Goal: Task Accomplishment & Management: Manage account settings

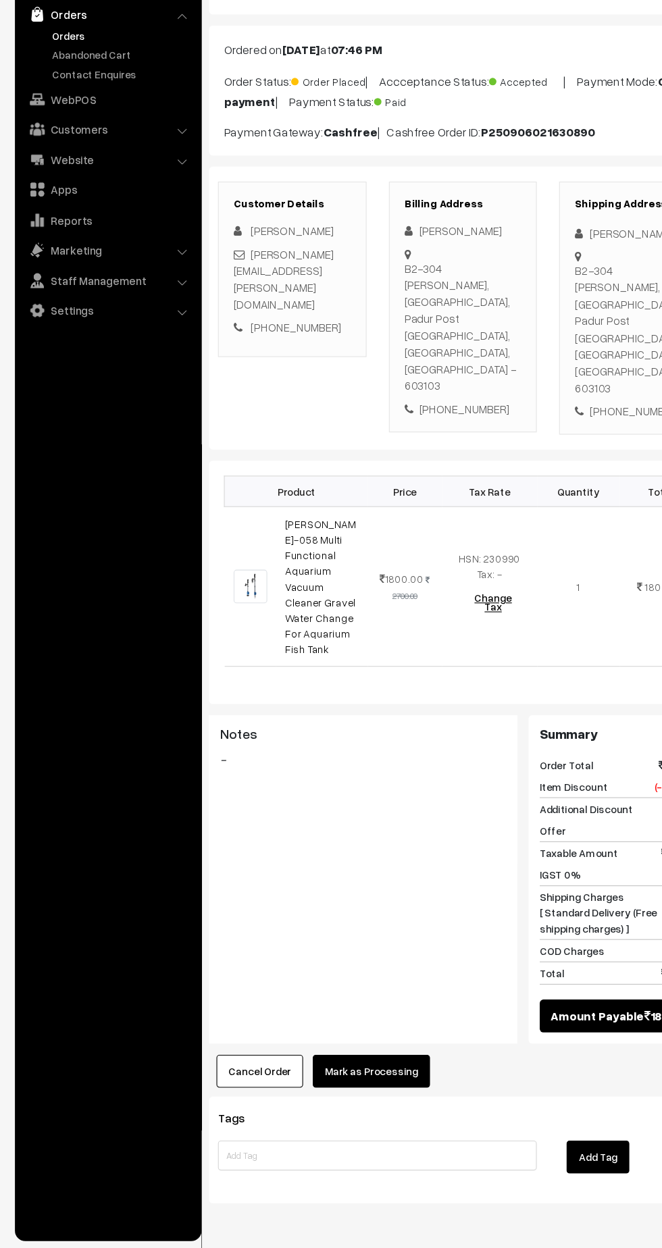
click at [52, 404] on link "Settings" at bounding box center [97, 399] width 161 height 24
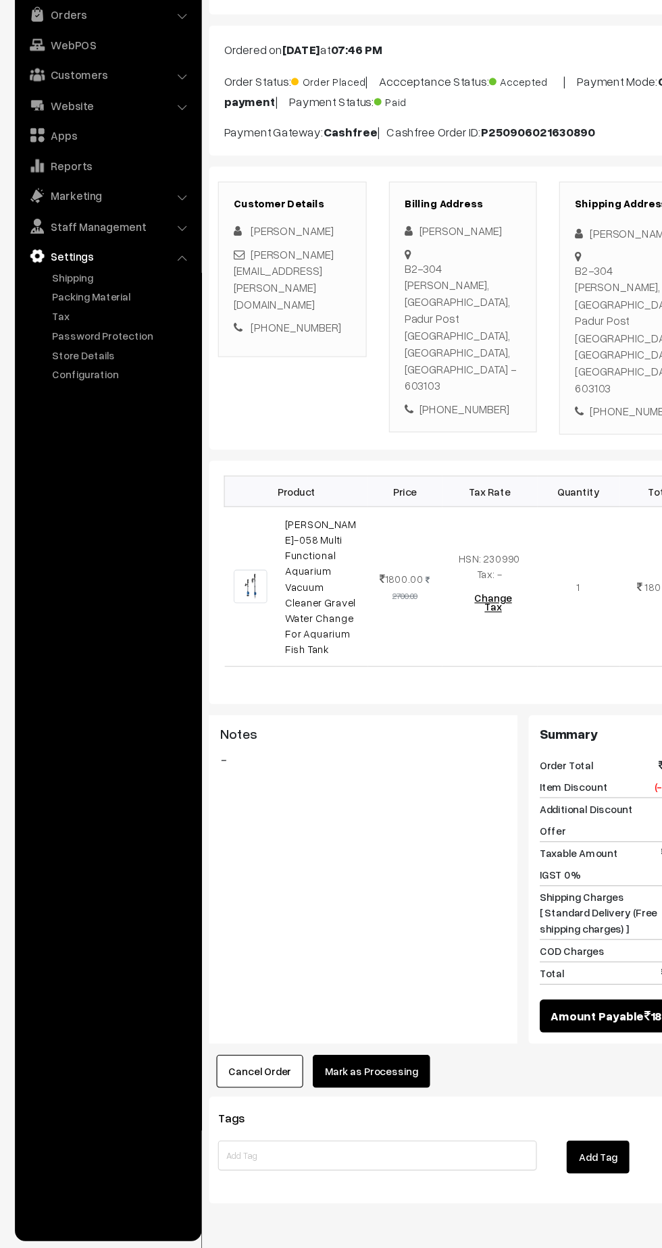
click at [89, 386] on link "Packing Material" at bounding box center [111, 386] width 134 height 14
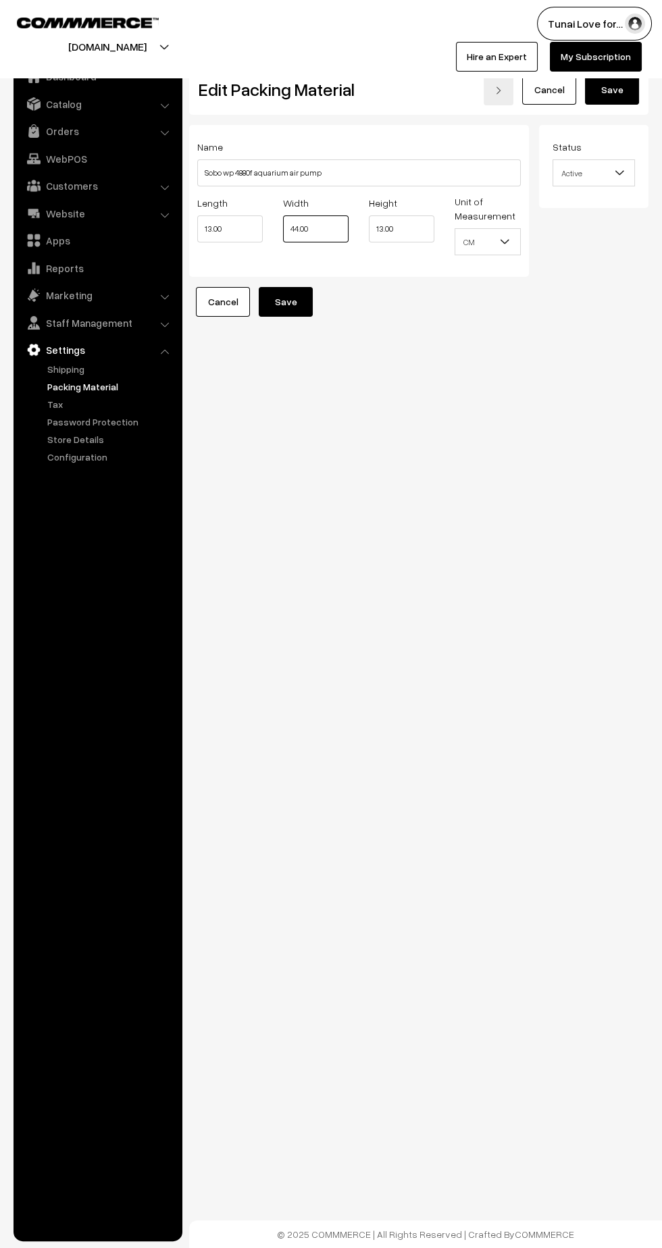
click at [303, 226] on input "44.00" at bounding box center [315, 228] width 65 height 27
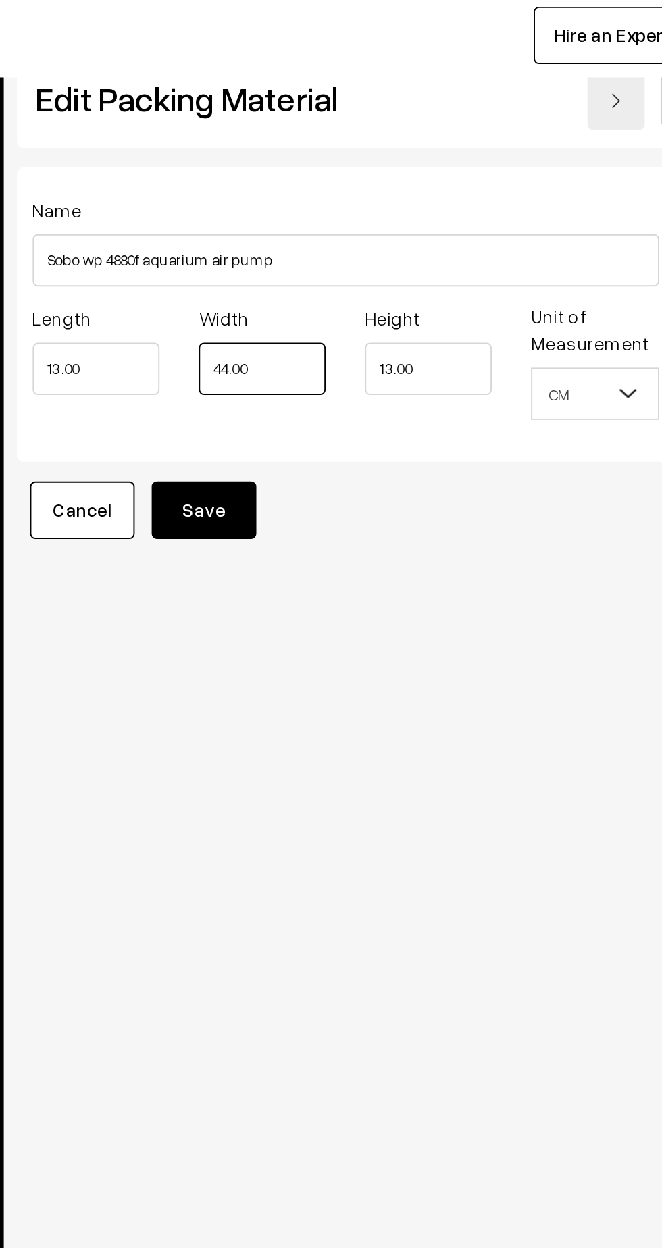
click at [299, 225] on input "44.00" at bounding box center [315, 228] width 65 height 27
click at [293, 227] on input "44.00" at bounding box center [315, 228] width 65 height 27
click at [295, 230] on input "44.00" at bounding box center [315, 228] width 65 height 27
type input "55.00"
click at [292, 297] on button "Save" at bounding box center [286, 302] width 54 height 30
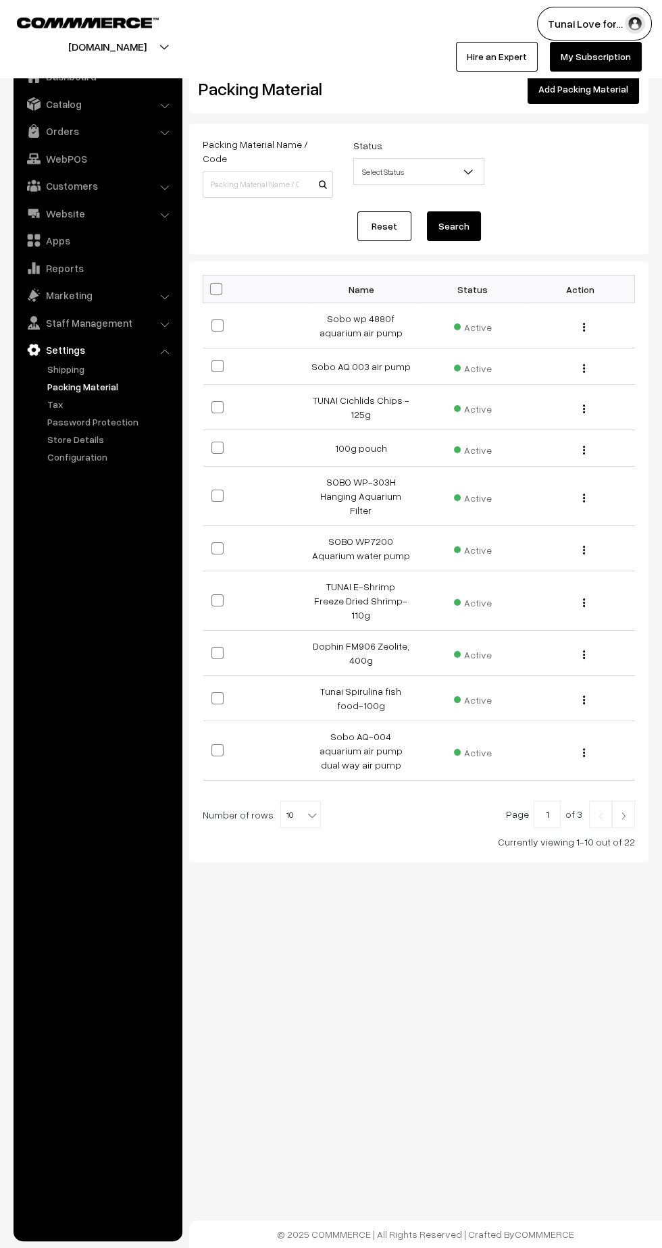
click at [61, 131] on link "Orders" at bounding box center [97, 131] width 161 height 24
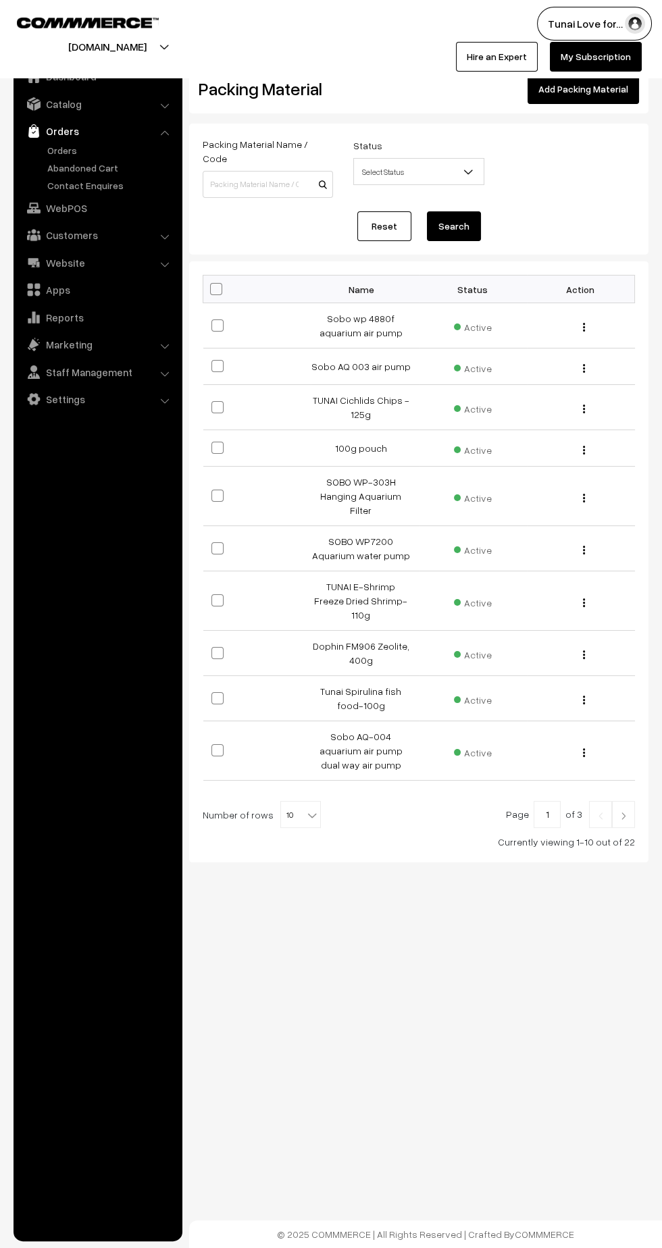
click at [61, 152] on link "Orders" at bounding box center [111, 150] width 134 height 14
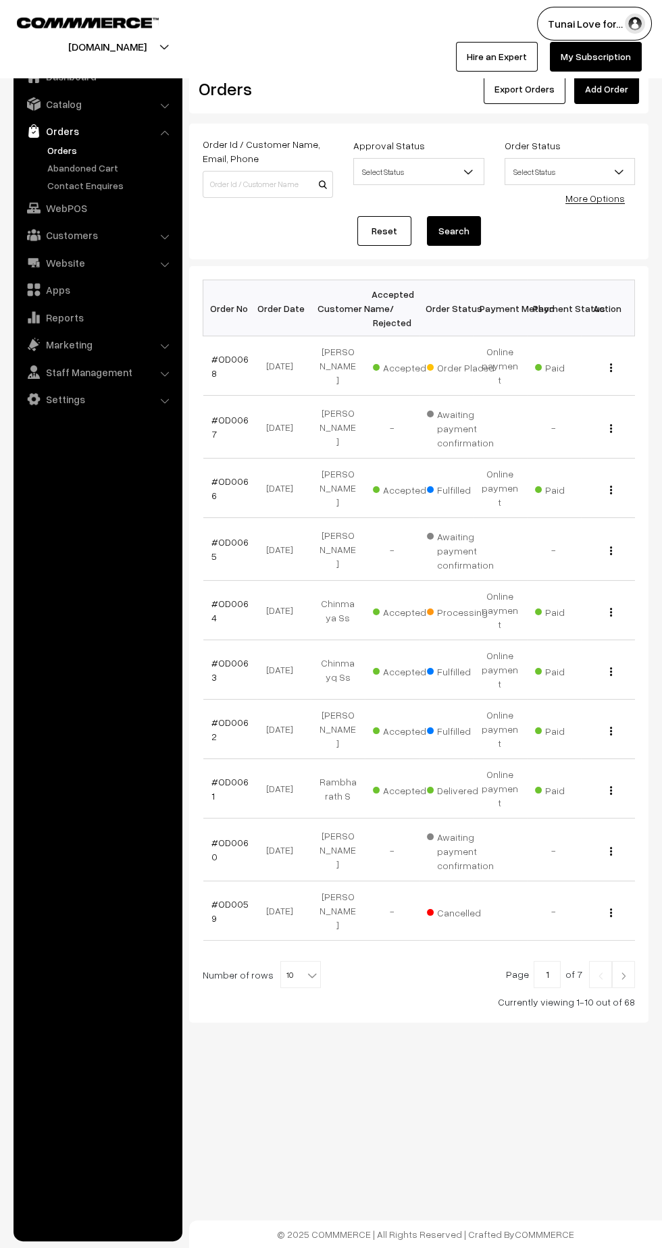
click at [228, 353] on link "#OD0068" at bounding box center [229, 366] width 37 height 26
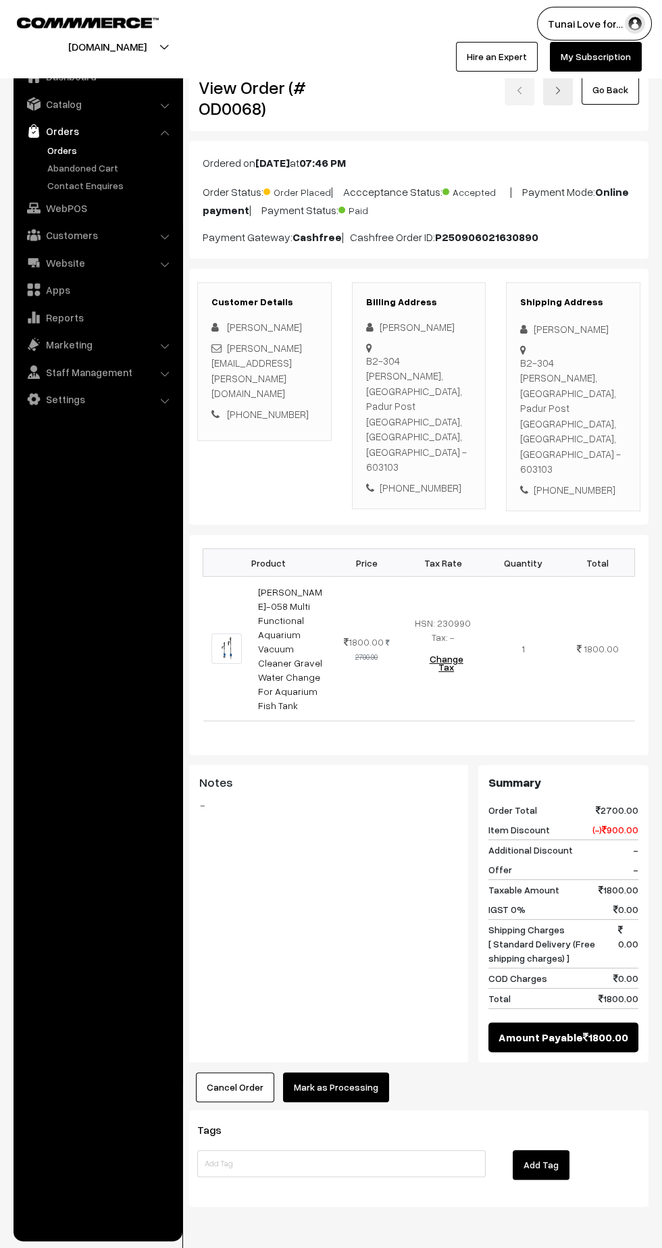
click at [73, 397] on link "Settings" at bounding box center [97, 399] width 161 height 24
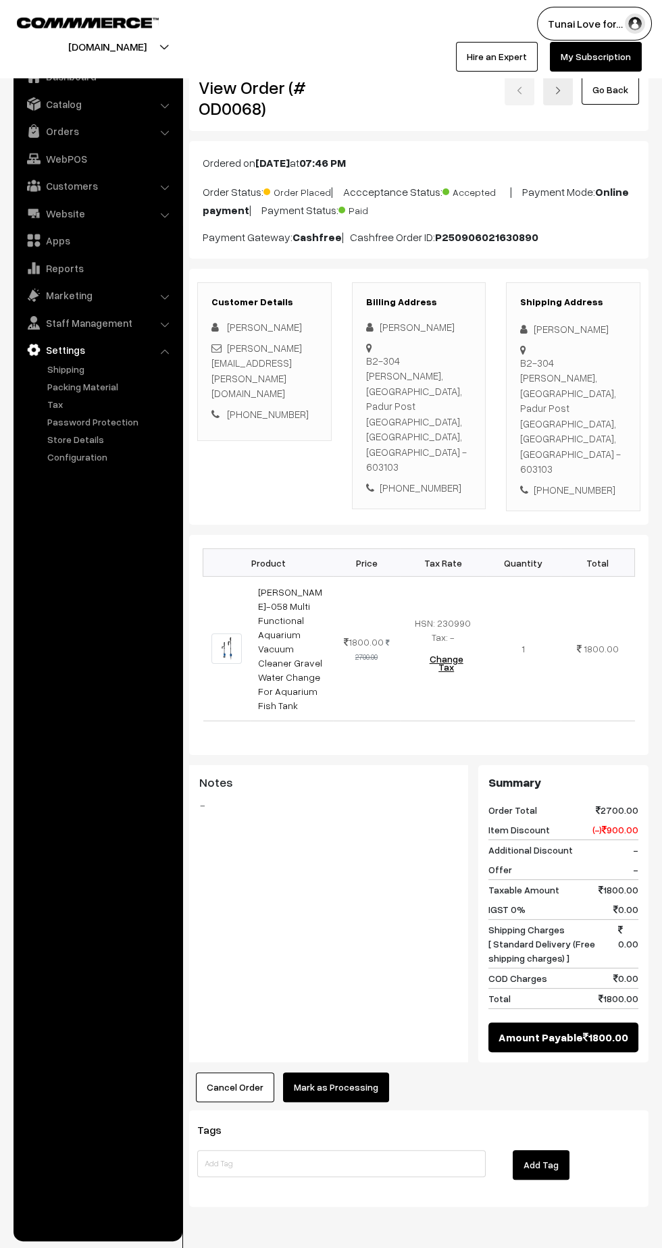
click at [89, 386] on link "Packing Material" at bounding box center [111, 386] width 134 height 14
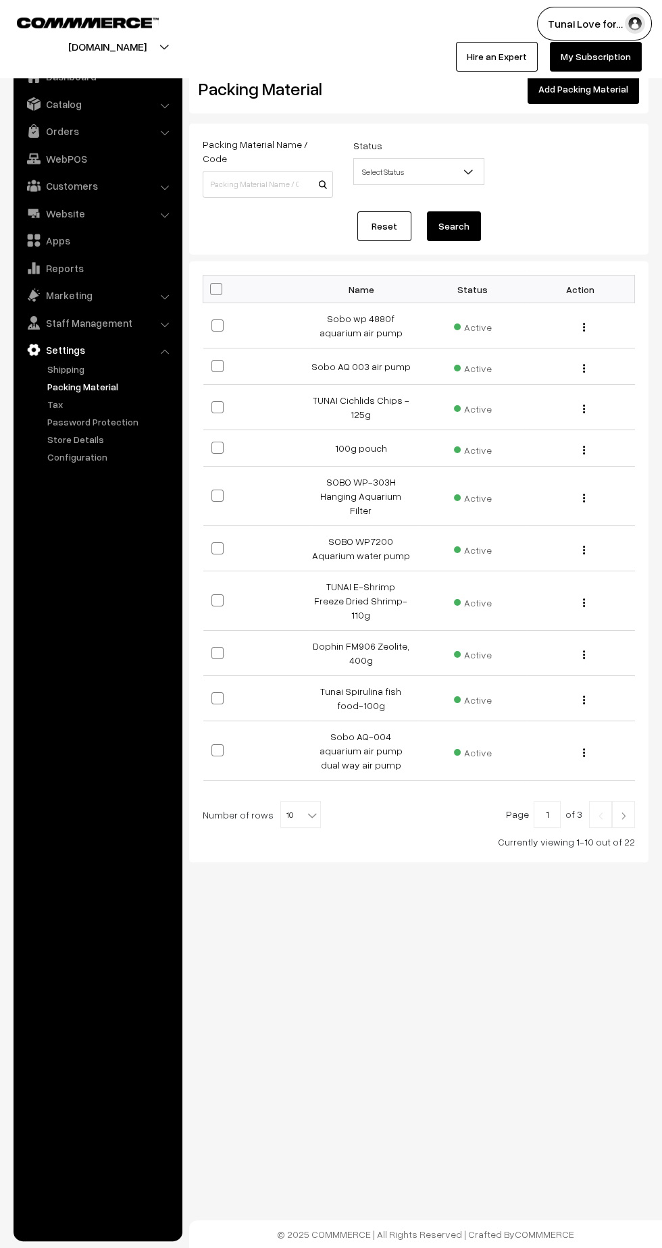
click at [574, 89] on link "Add Packing Material" at bounding box center [582, 89] width 111 height 30
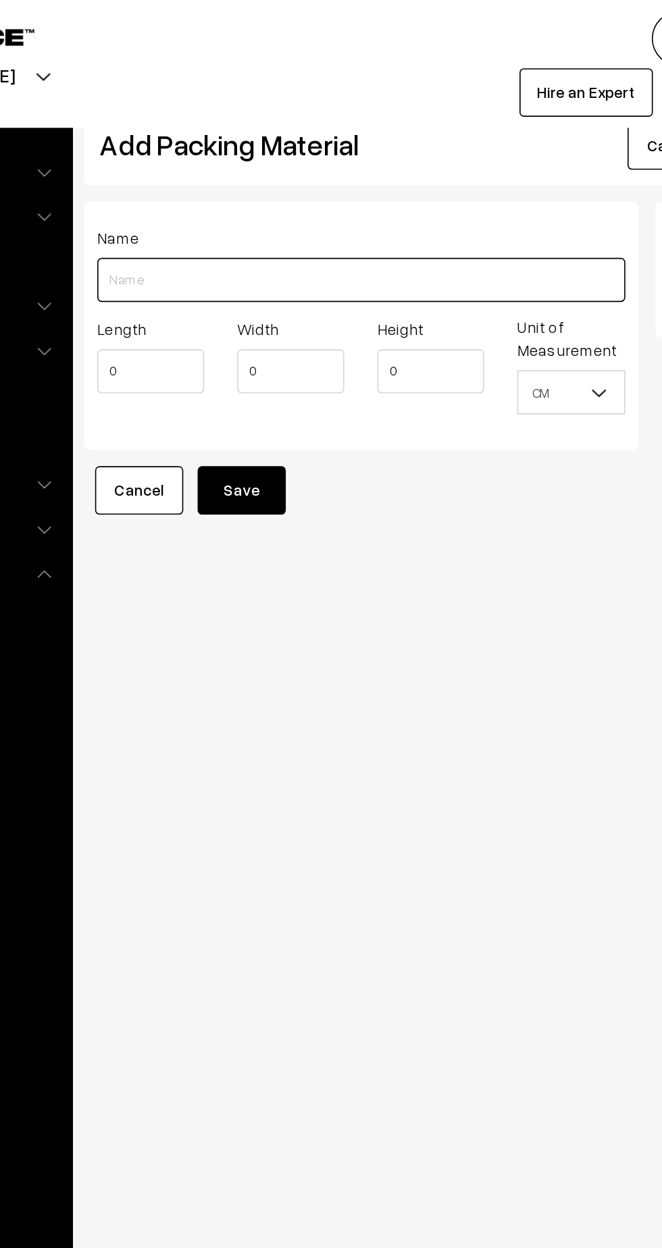
click at [240, 167] on input "Length" at bounding box center [358, 171] width 323 height 27
click at [339, 170] on input "SOBO" at bounding box center [358, 171] width 323 height 27
click at [313, 169] on input "SOBO BO 058" at bounding box center [358, 171] width 323 height 27
click at [329, 176] on input "SOBO BO 058 aquarium va" at bounding box center [358, 171] width 323 height 27
type input "SOBO BO 058 aquarium vacuum cleaner"
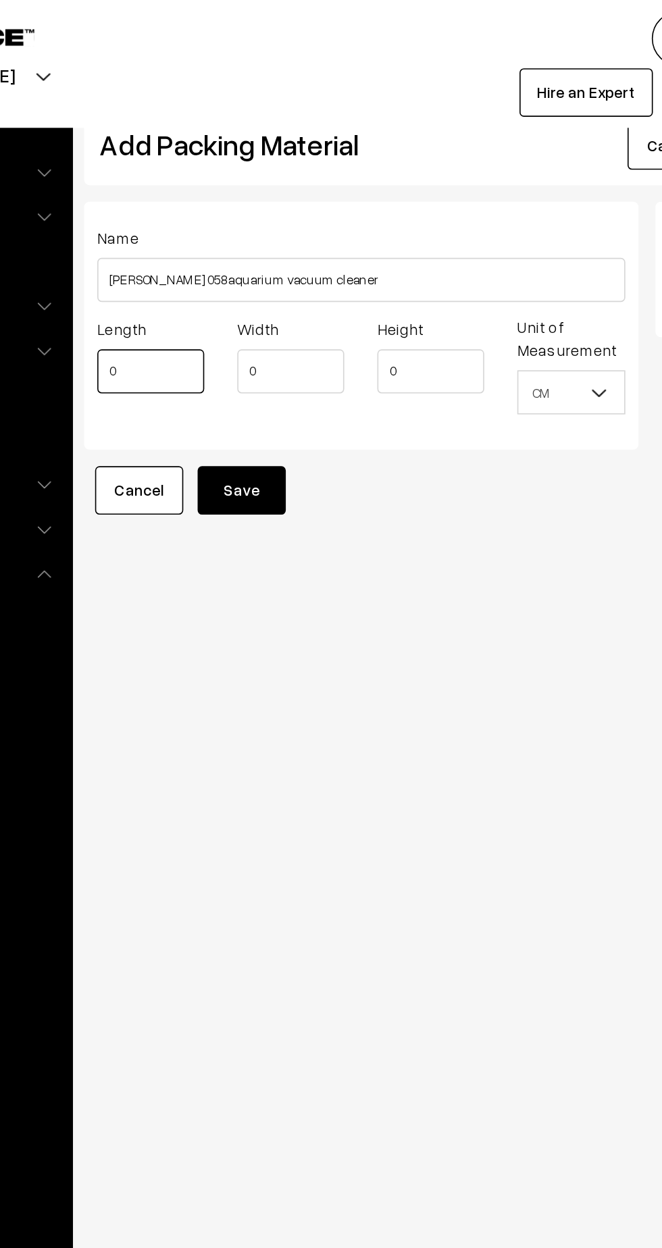
click at [233, 232] on input "0" at bounding box center [229, 227] width 65 height 27
type input "57.5"
click at [329, 230] on input "0" at bounding box center [315, 227] width 65 height 27
click at [314, 232] on input "0" at bounding box center [315, 227] width 65 height 27
type input "20.5"
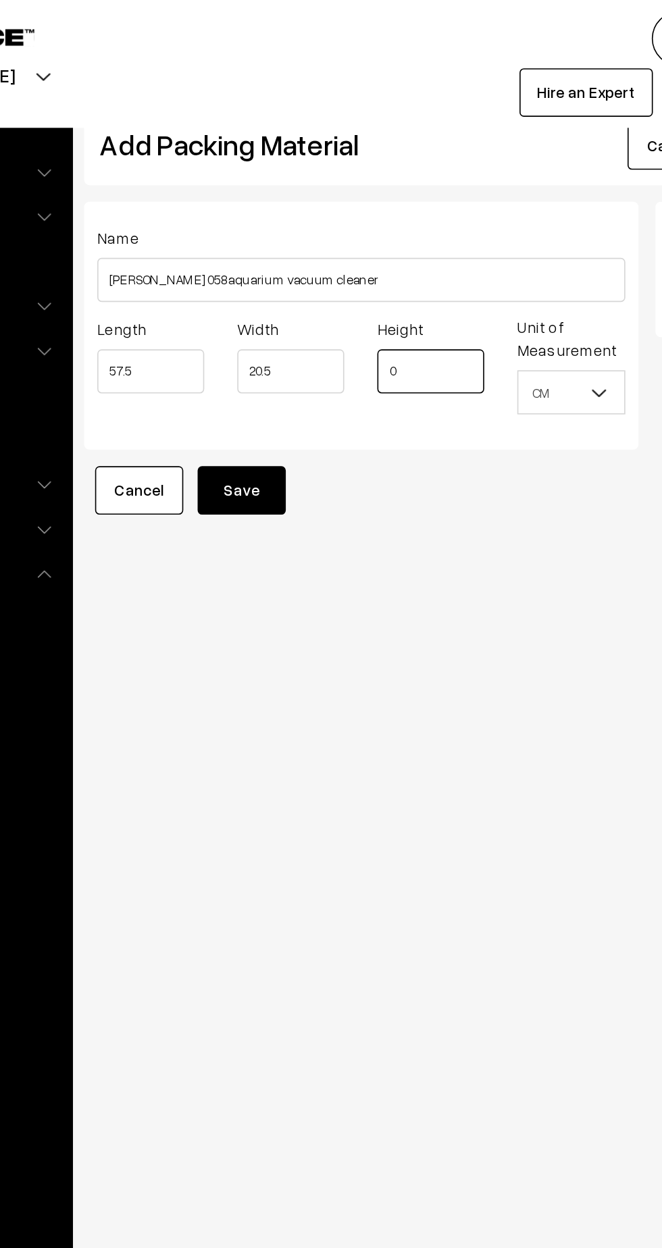
click at [392, 229] on input "0" at bounding box center [401, 227] width 65 height 27
click at [401, 228] on input "text" at bounding box center [401, 227] width 65 height 27
type input "8.5"
click at [297, 303] on button "Save" at bounding box center [286, 301] width 54 height 30
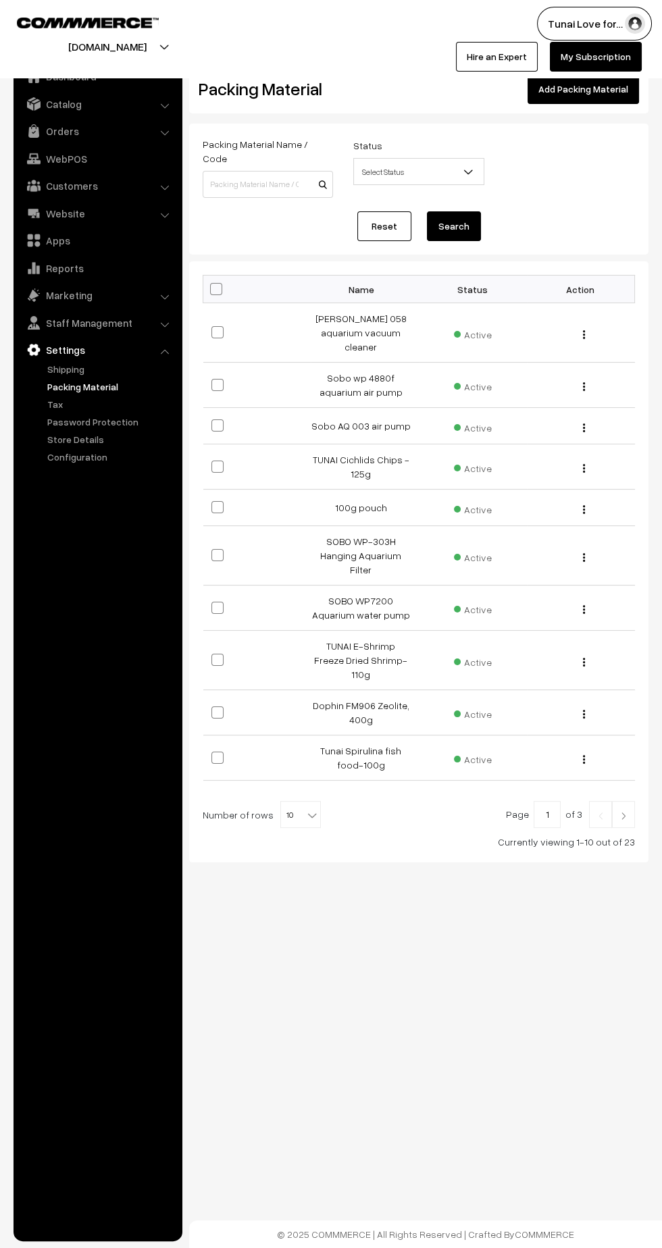
click at [159, 134] on link "Orders" at bounding box center [97, 131] width 161 height 24
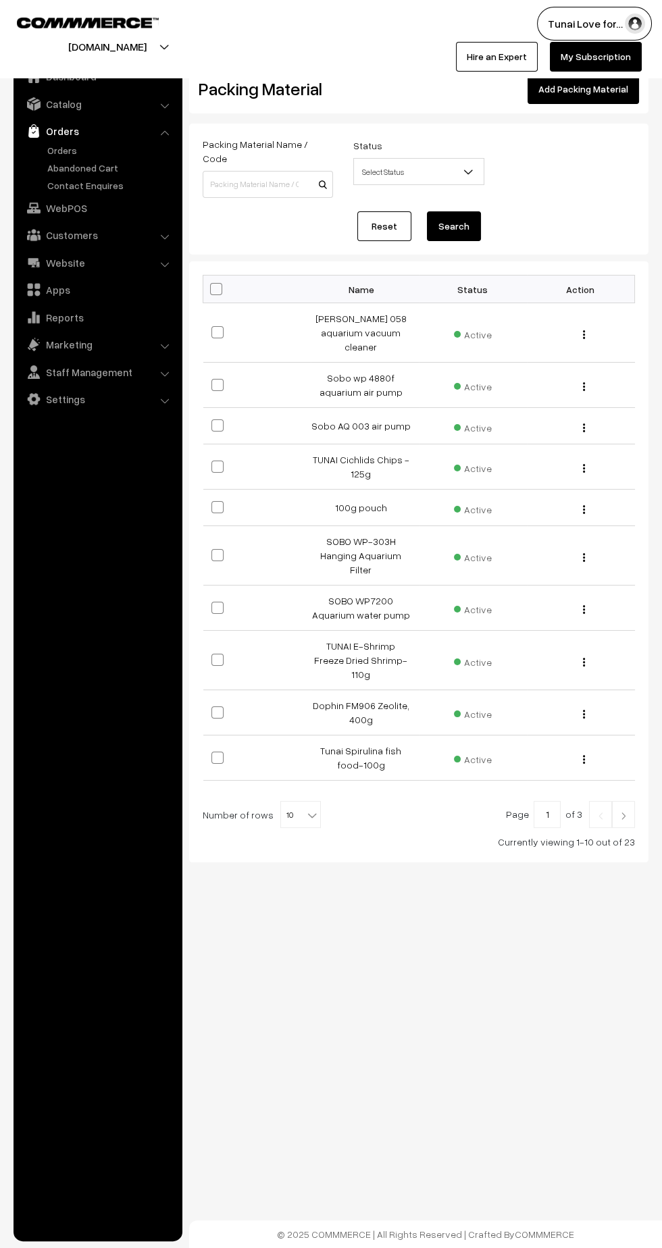
click at [74, 154] on link "Orders" at bounding box center [111, 150] width 134 height 14
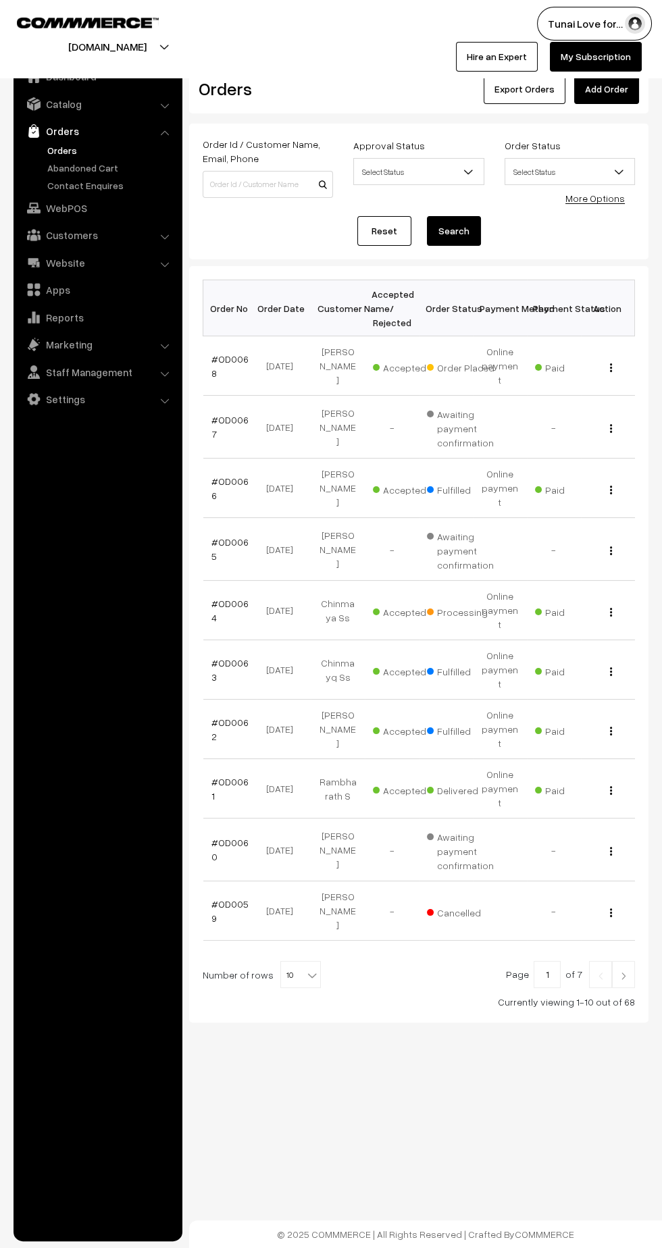
click at [232, 353] on link "#OD0068" at bounding box center [229, 366] width 37 height 26
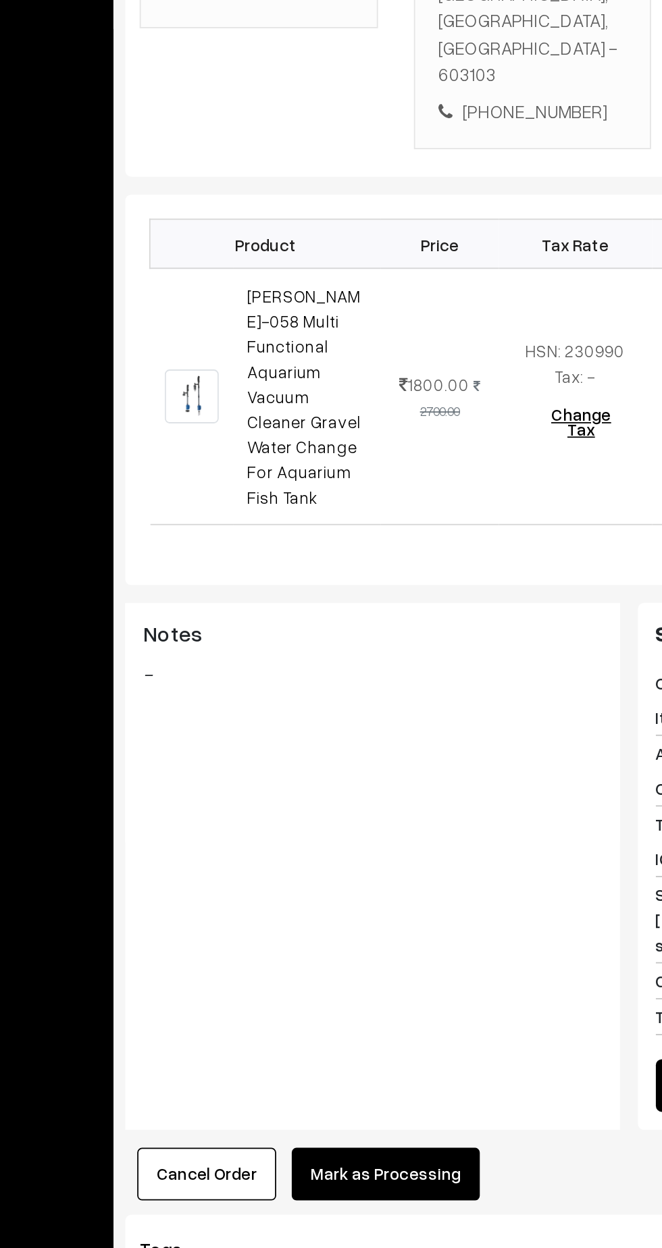
click at [332, 1072] on button "Mark as Processing" at bounding box center [336, 1087] width 106 height 30
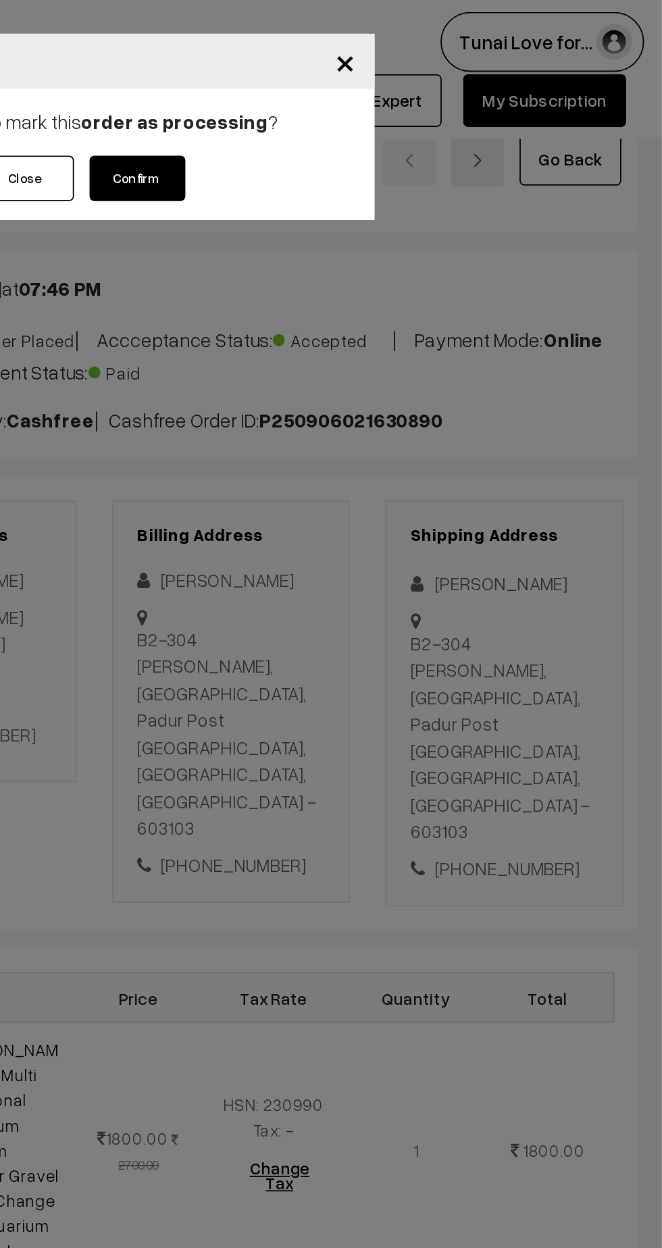
click at [369, 108] on button "Confirm" at bounding box center [366, 101] width 54 height 26
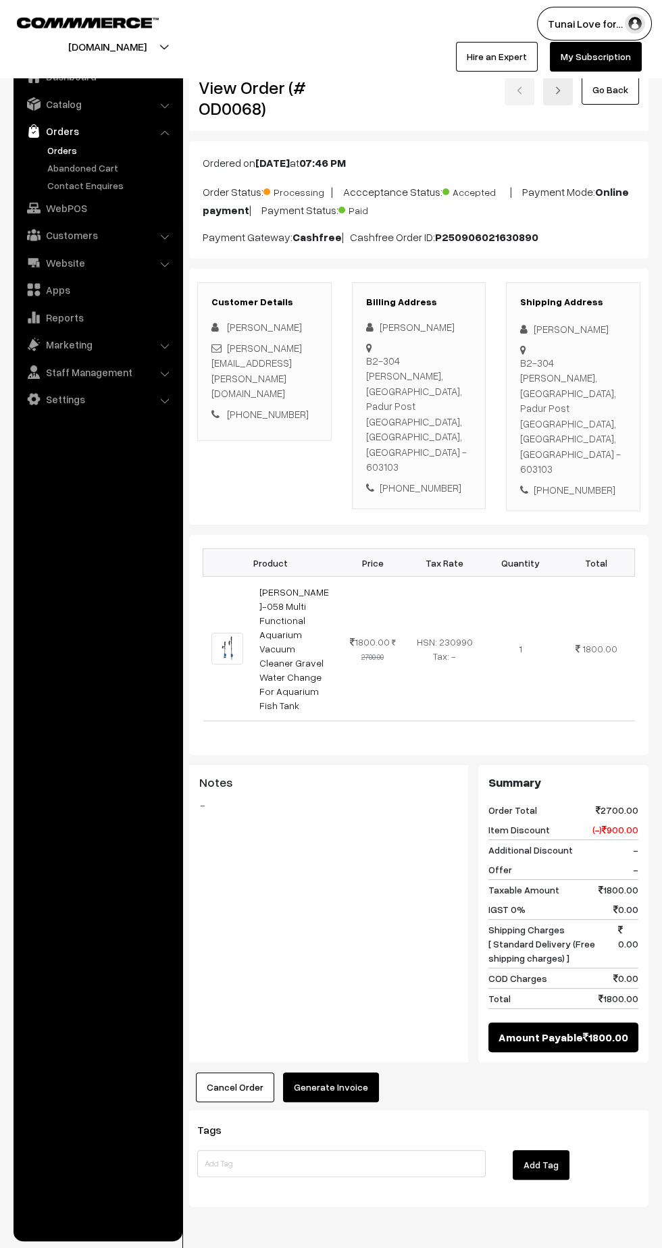
click at [323, 1072] on button "Generate Invoice" at bounding box center [331, 1087] width 96 height 30
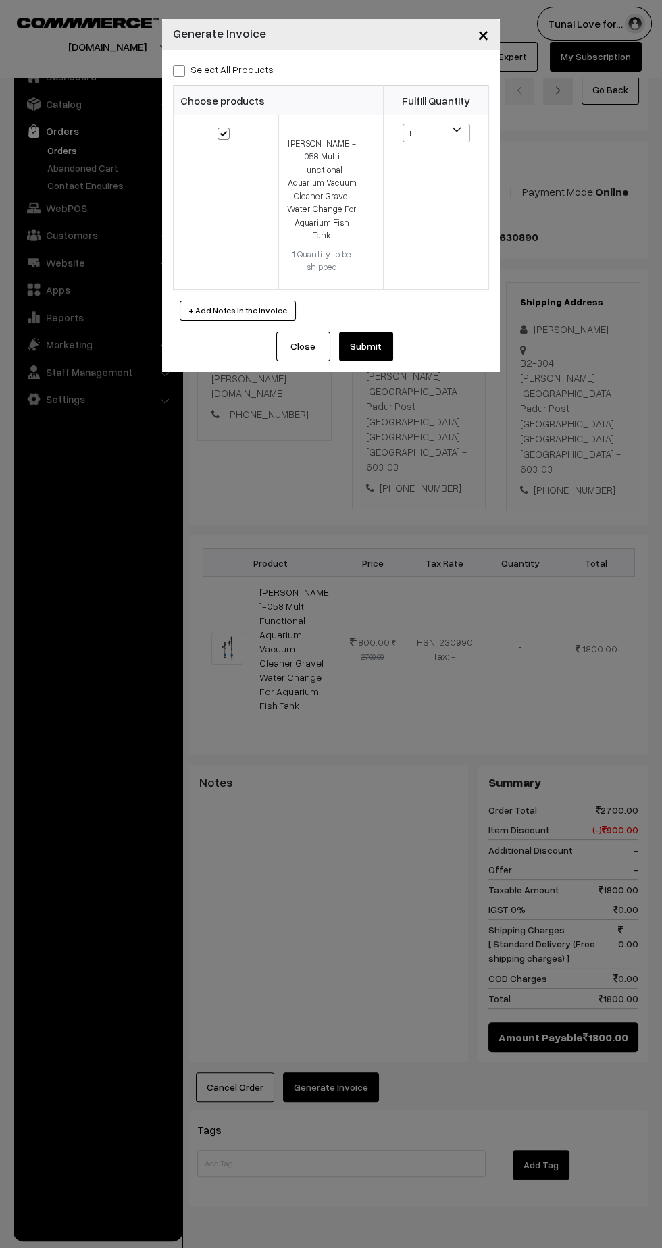
click at [367, 340] on button "Submit" at bounding box center [366, 347] width 54 height 30
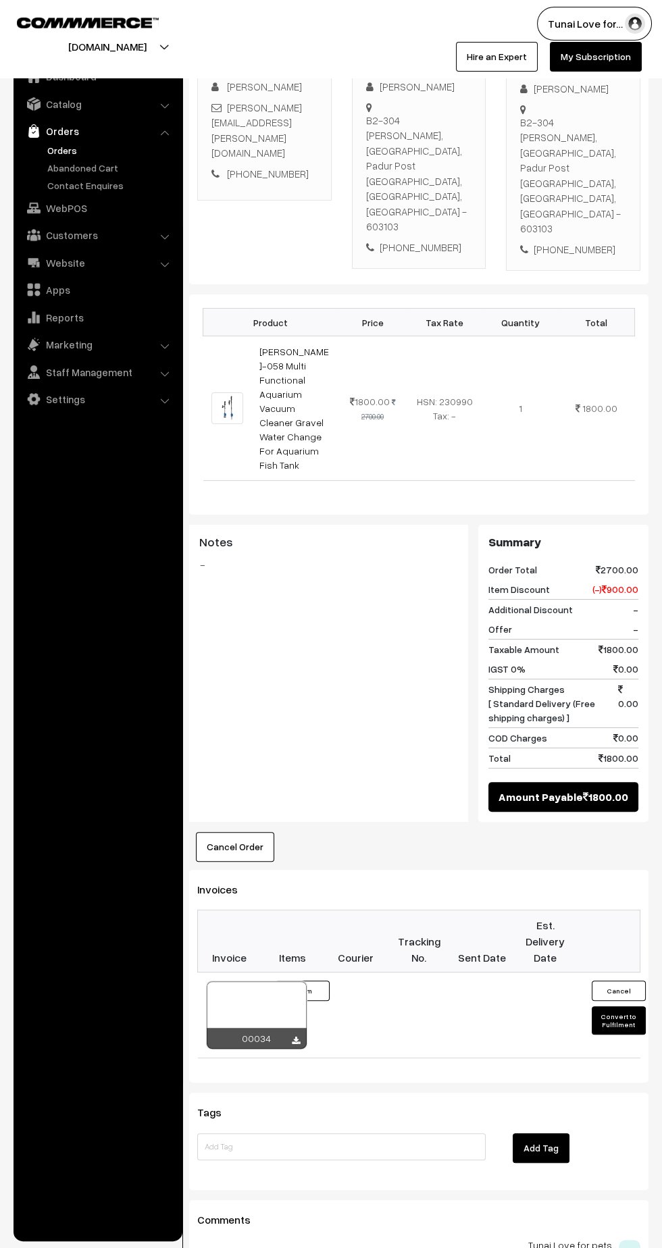
scroll to position [251, 0]
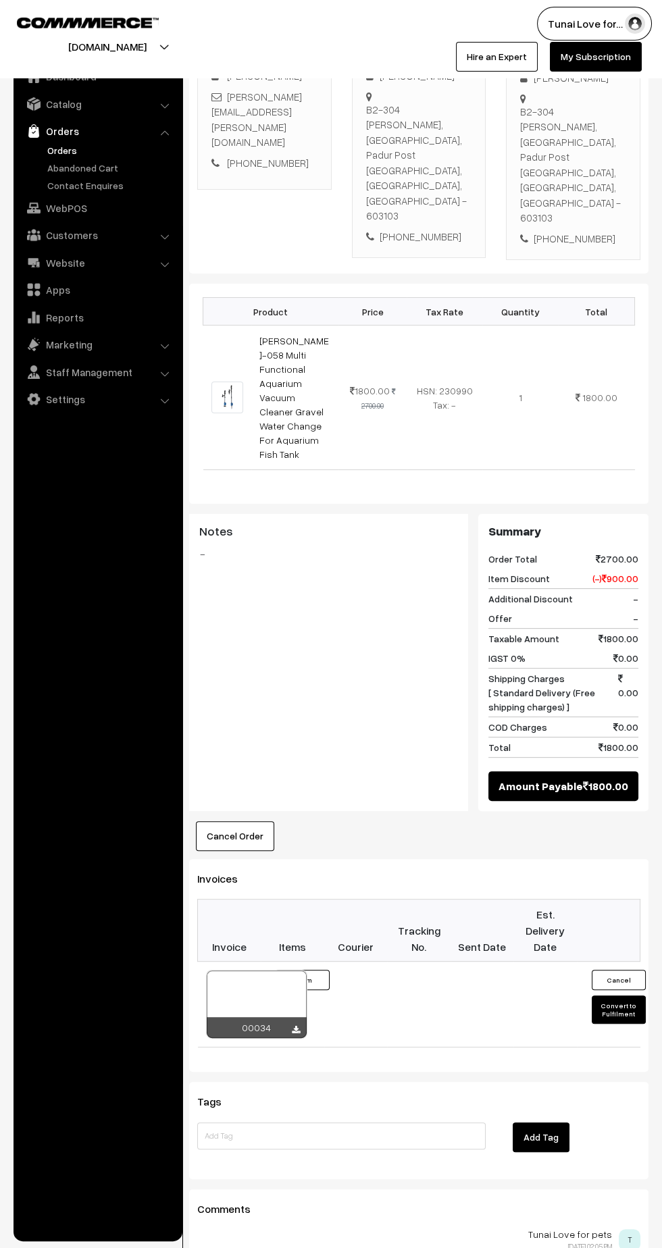
click at [603, 995] on button "Convert to Fulfilment" at bounding box center [618, 1009] width 54 height 28
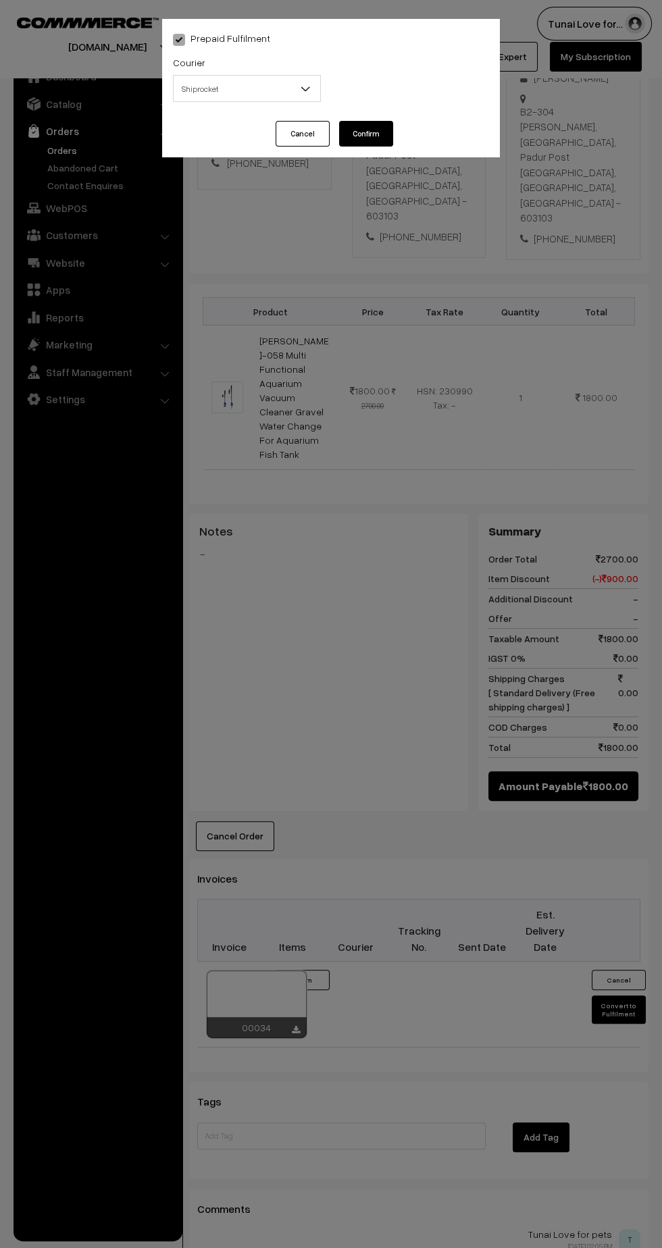
click at [302, 89] on b at bounding box center [305, 89] width 14 height 14
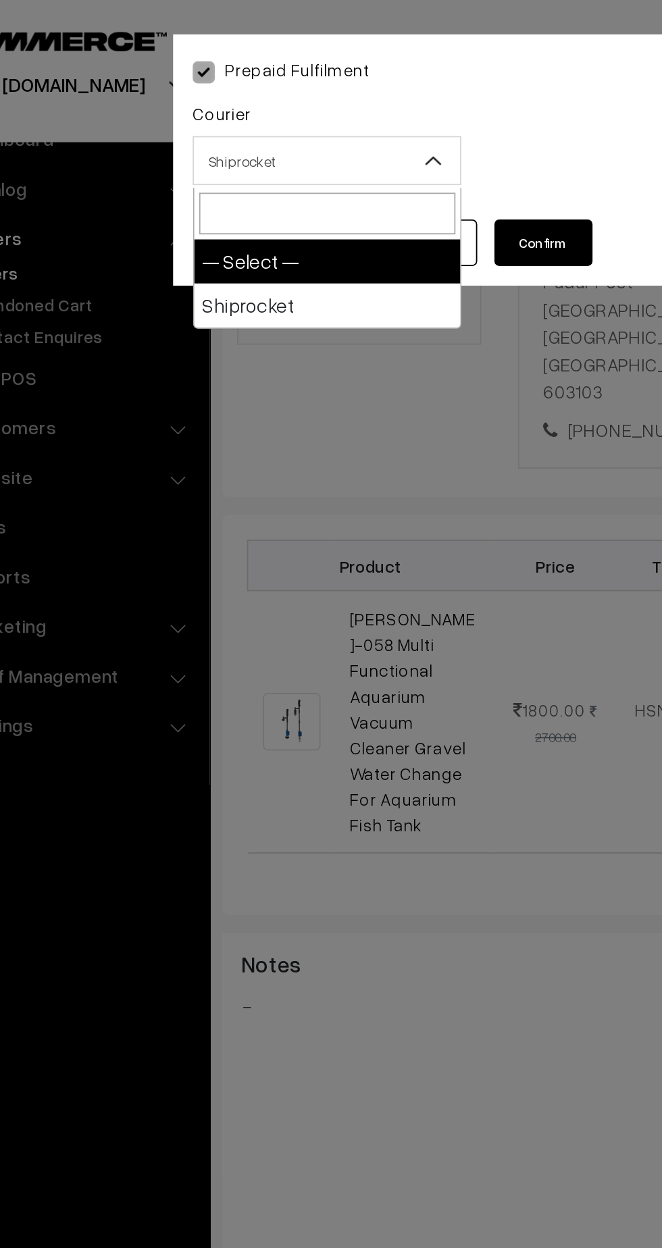
select select "1"
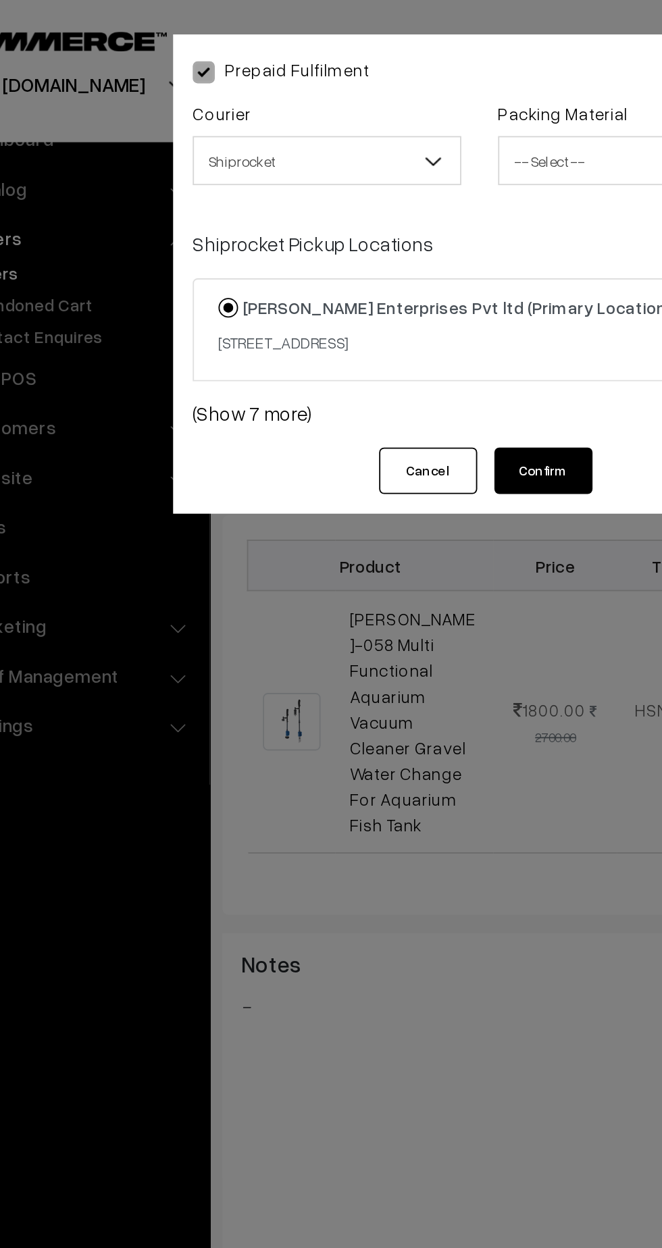
click at [369, 92] on span "-- Select --" at bounding box center [415, 89] width 147 height 24
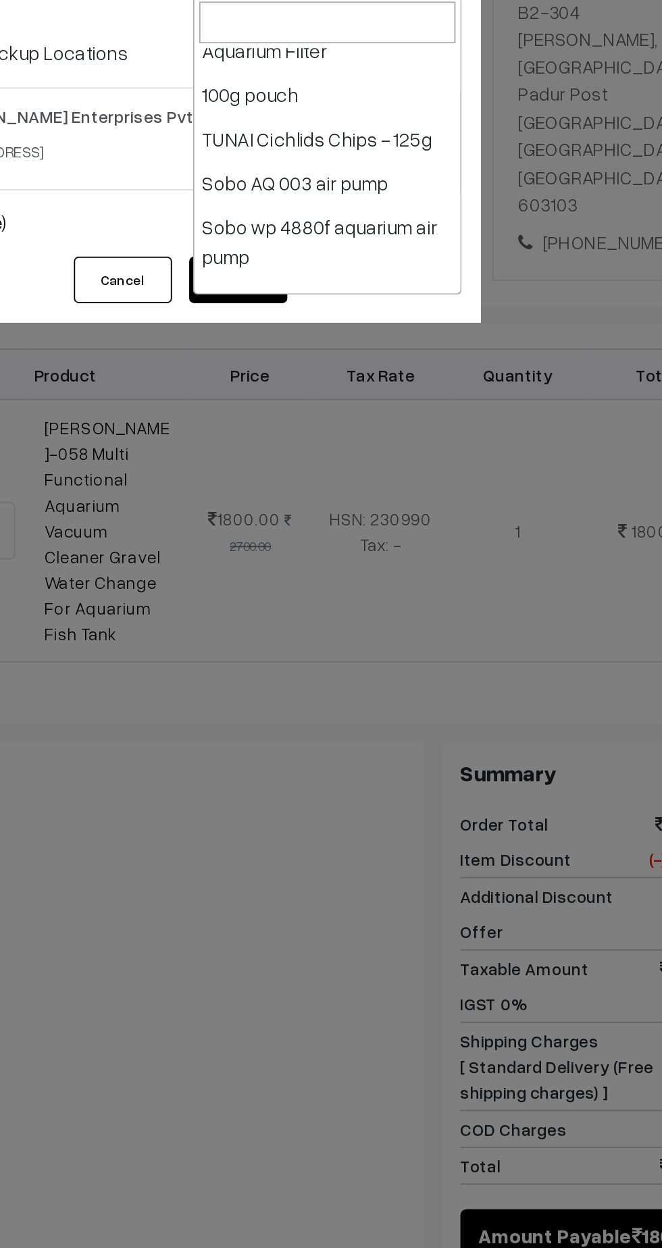
select select "24"
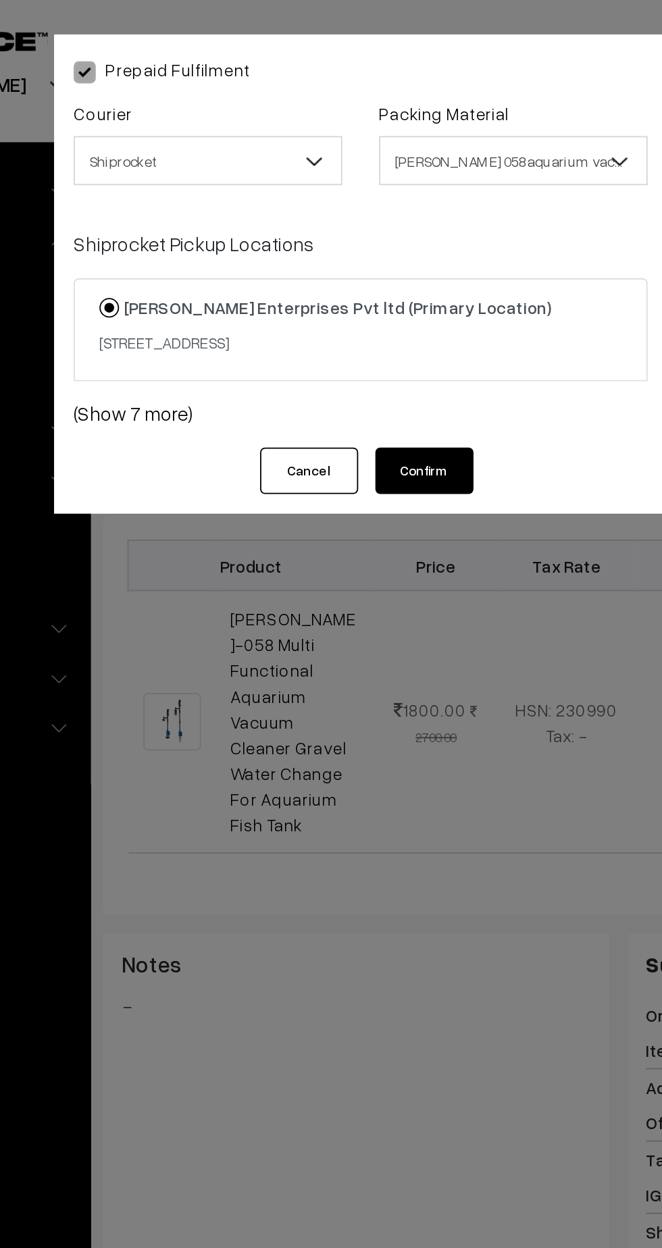
click at [220, 236] on link "(Show 7 more)" at bounding box center [331, 227] width 316 height 16
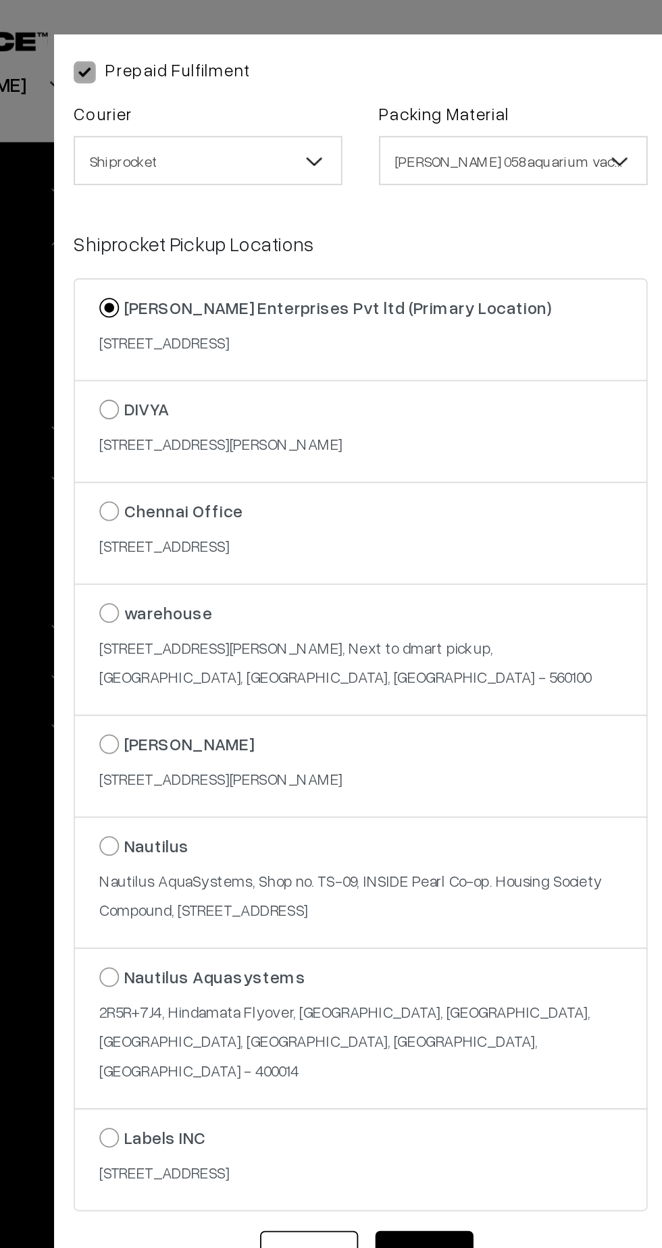
click at [259, 306] on small "[STREET_ADDRESS]" at bounding box center [223, 300] width 72 height 11
click at [189, 276] on input "Chennai Office [STREET_ADDRESS]" at bounding box center [184, 271] width 9 height 9
radio input "true"
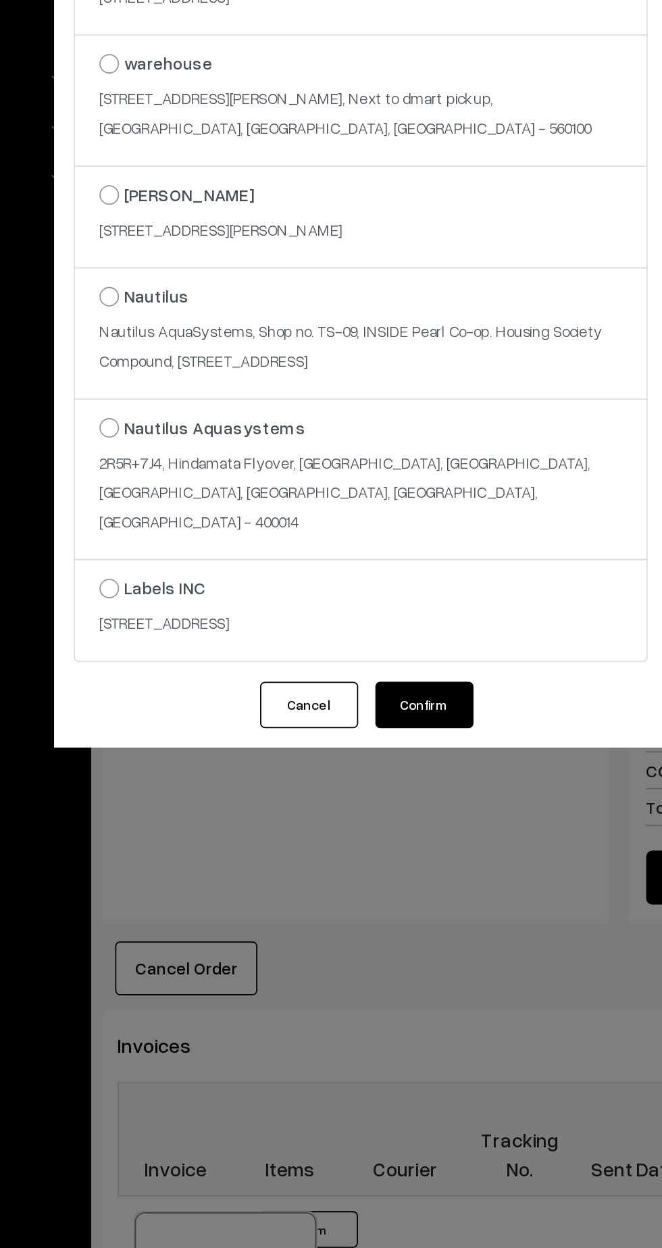
click at [359, 704] on button "Confirm" at bounding box center [366, 691] width 54 height 26
